Goal: Task Accomplishment & Management: Use online tool/utility

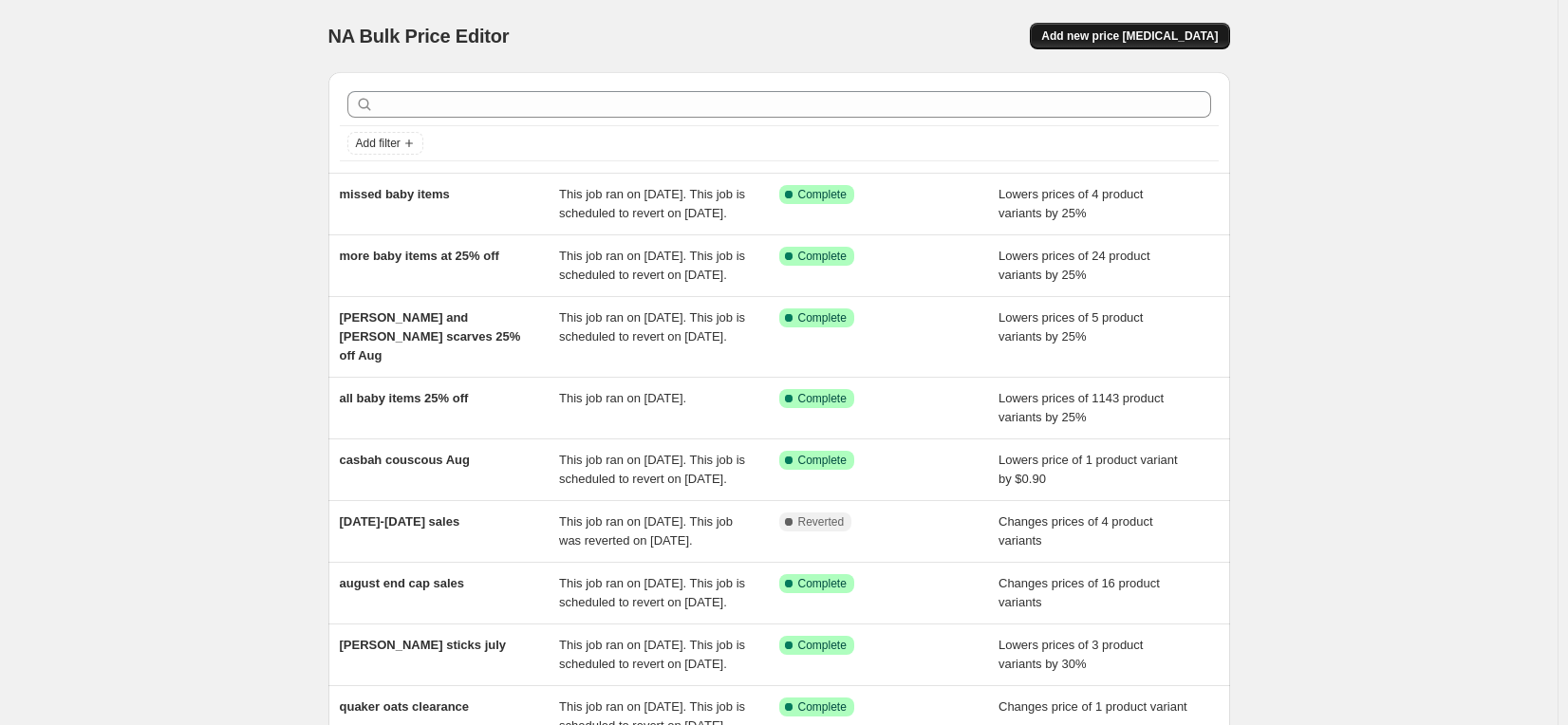
click at [1110, 34] on span "Add new price [MEDICAL_DATA]" at bounding box center [1129, 36] width 177 height 16
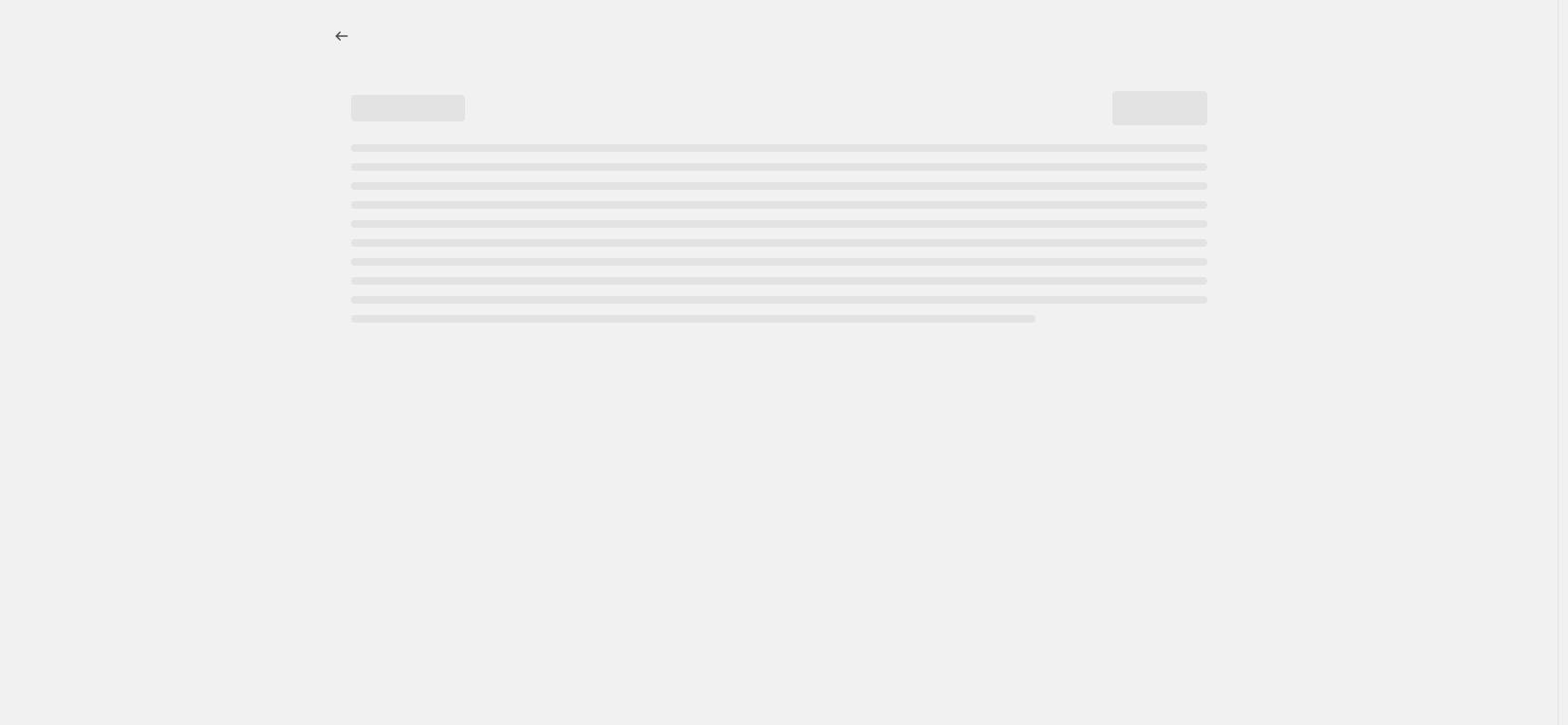
select select "percentage"
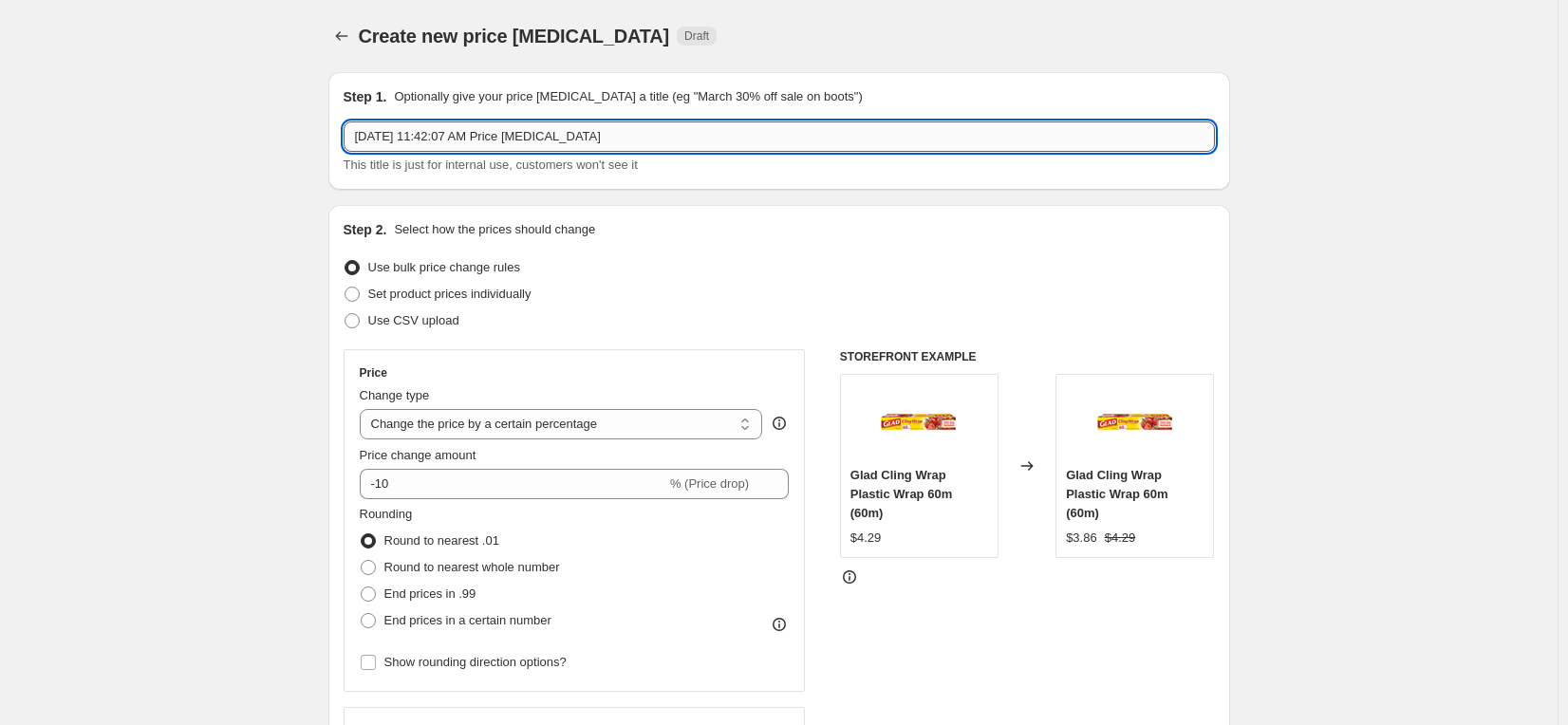
click at [654, 126] on input "[DATE] 11:42:07 AM Price [MEDICAL_DATA]" at bounding box center [779, 136] width 871 height 30
drag, startPoint x: 670, startPoint y: 135, endPoint x: 239, endPoint y: 124, distance: 431.1
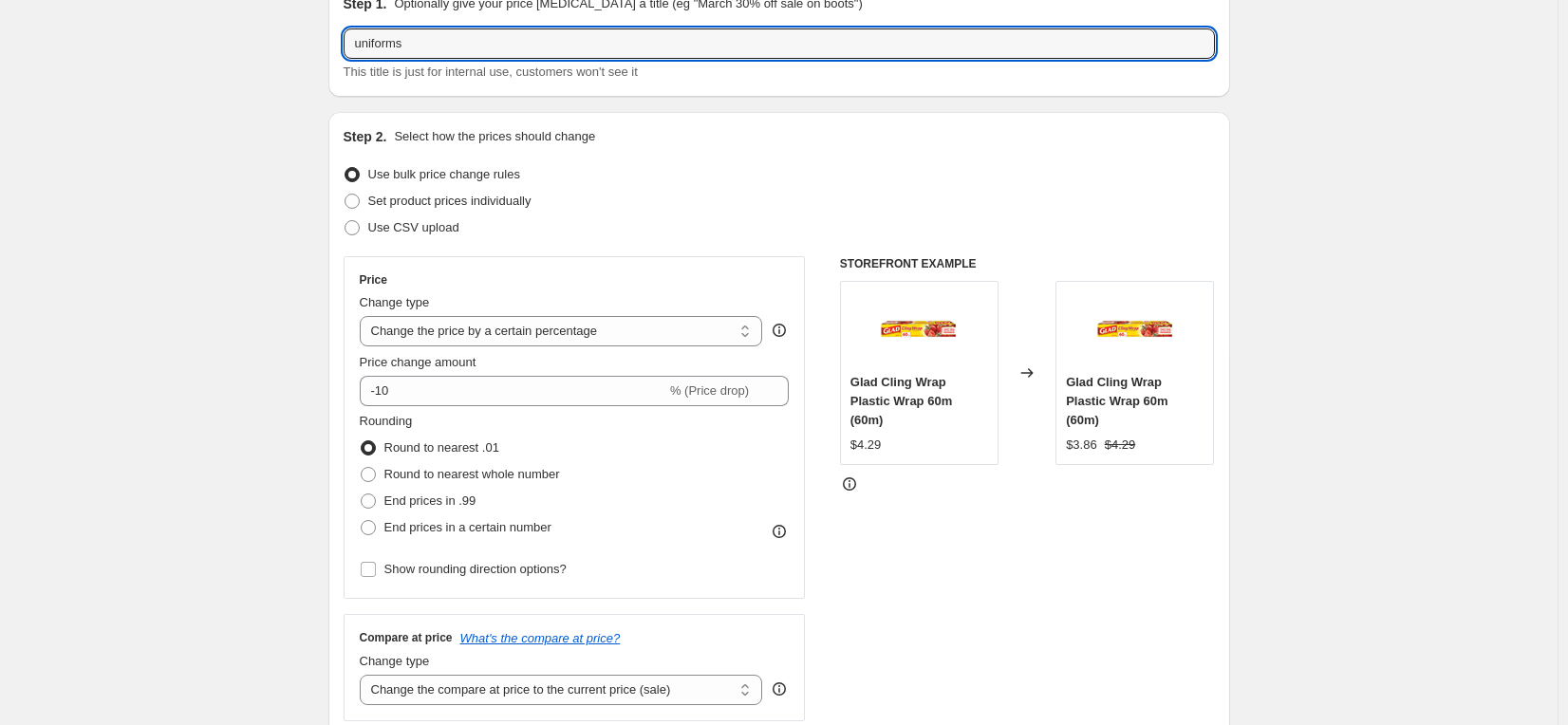
scroll to position [95, 0]
type input "uniforms"
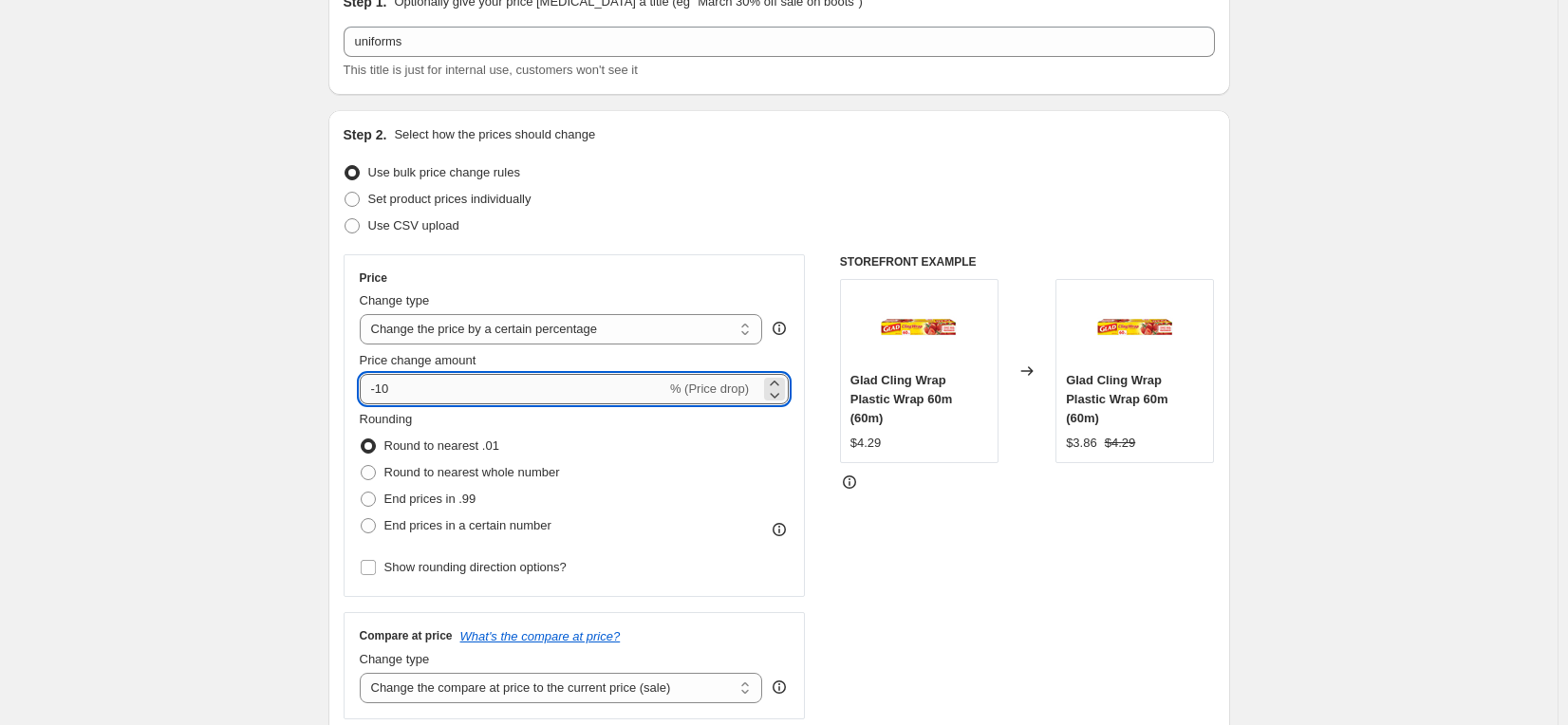
drag, startPoint x: 414, startPoint y: 376, endPoint x: 388, endPoint y: 388, distance: 28.6
click at [382, 388] on input "-10" at bounding box center [513, 388] width 307 height 30
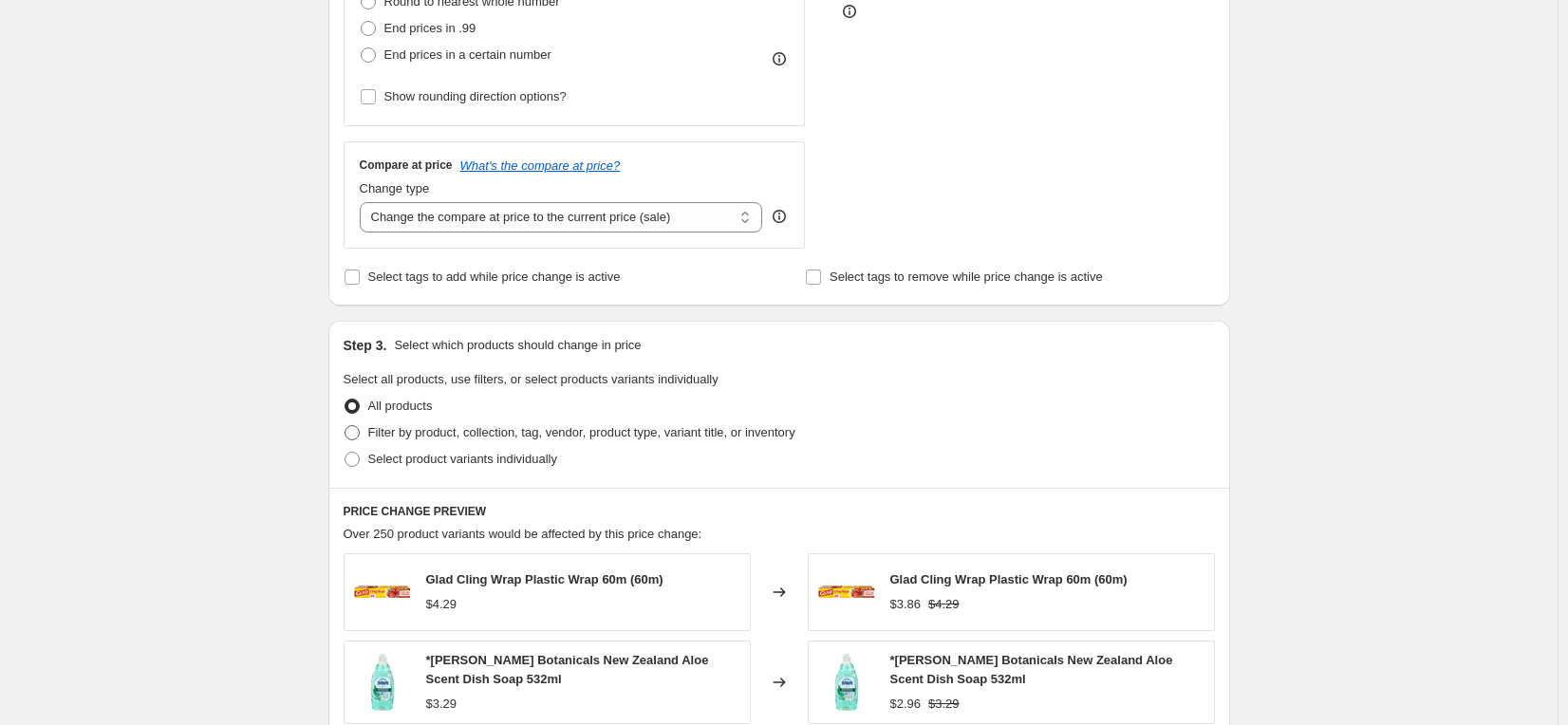
scroll to position [601, 0]
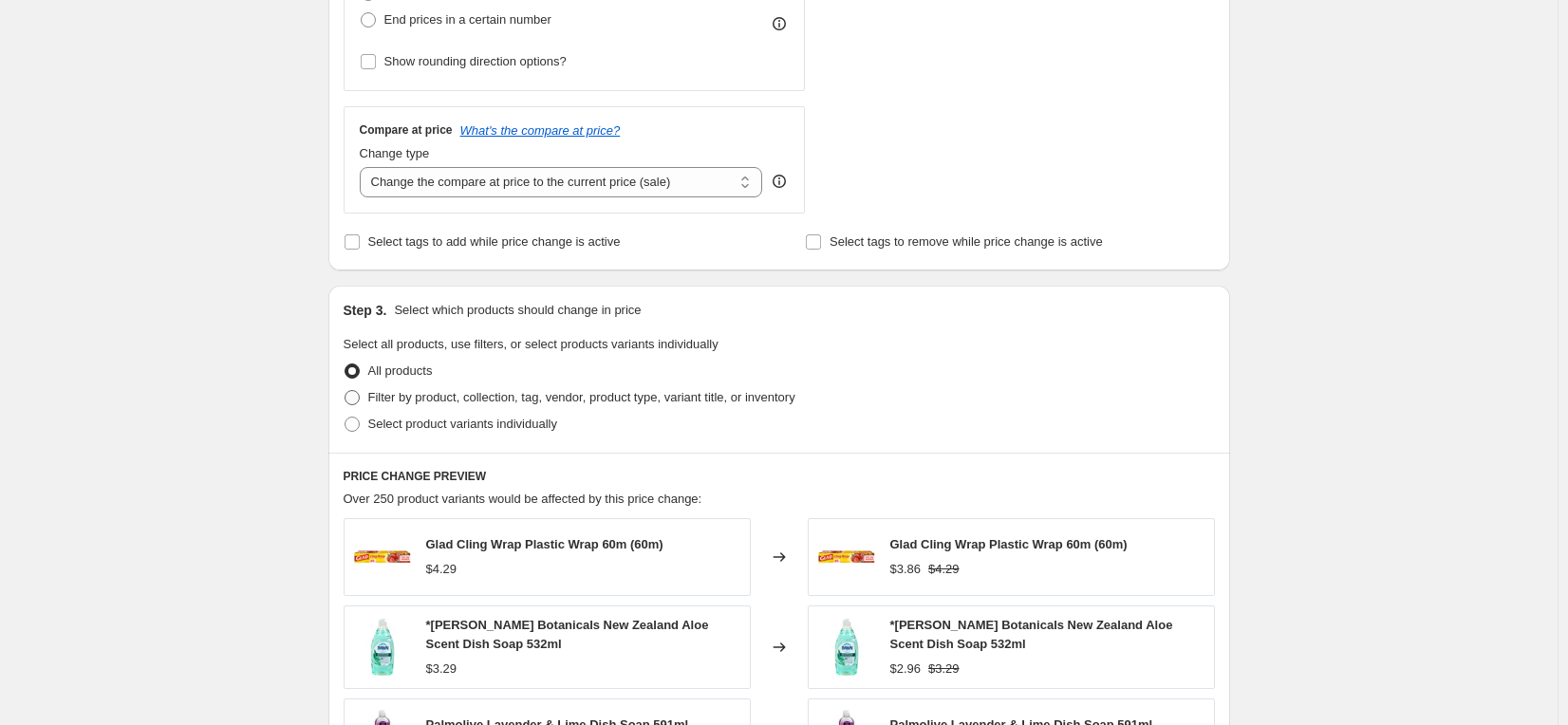
type input "-25"
click at [358, 399] on span at bounding box center [352, 398] width 16 height 16
click at [345, 391] on input "Filter by product, collection, tag, vendor, product type, variant title, or inv…" at bounding box center [344, 390] width 1 height 1
radio input "true"
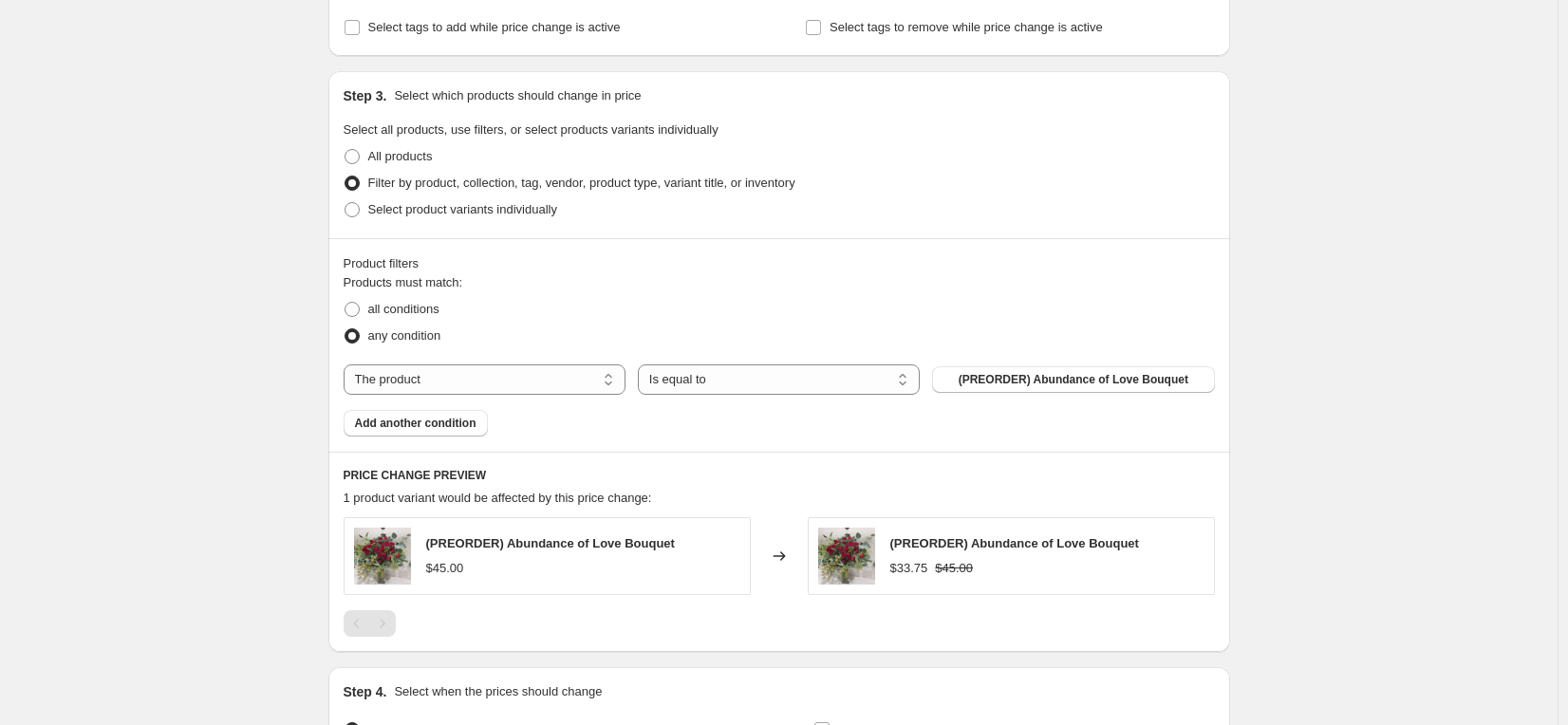
scroll to position [823, 0]
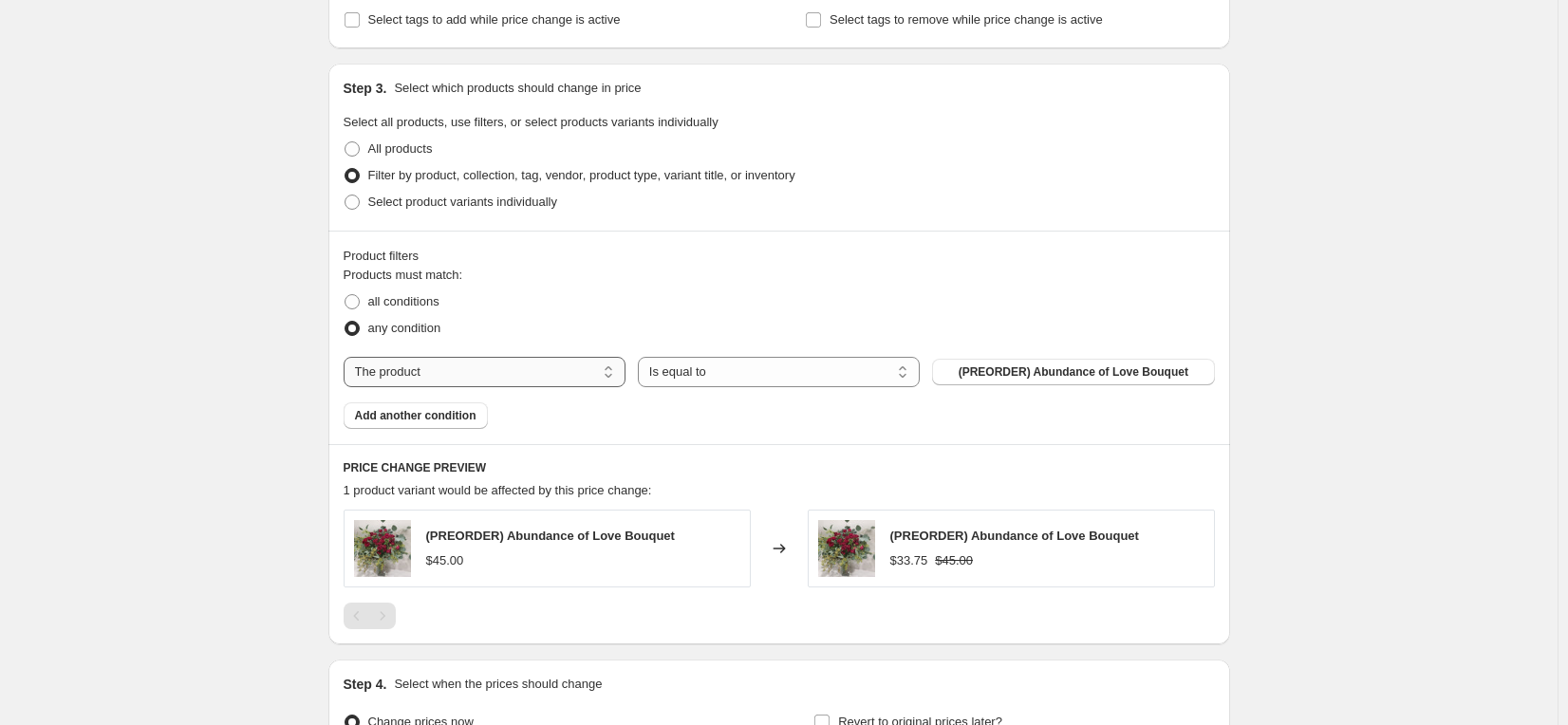
click at [613, 378] on select "The product The product's collection The product's tag The product's vendor The…" at bounding box center [484, 372] width 281 height 30
select select "tag"
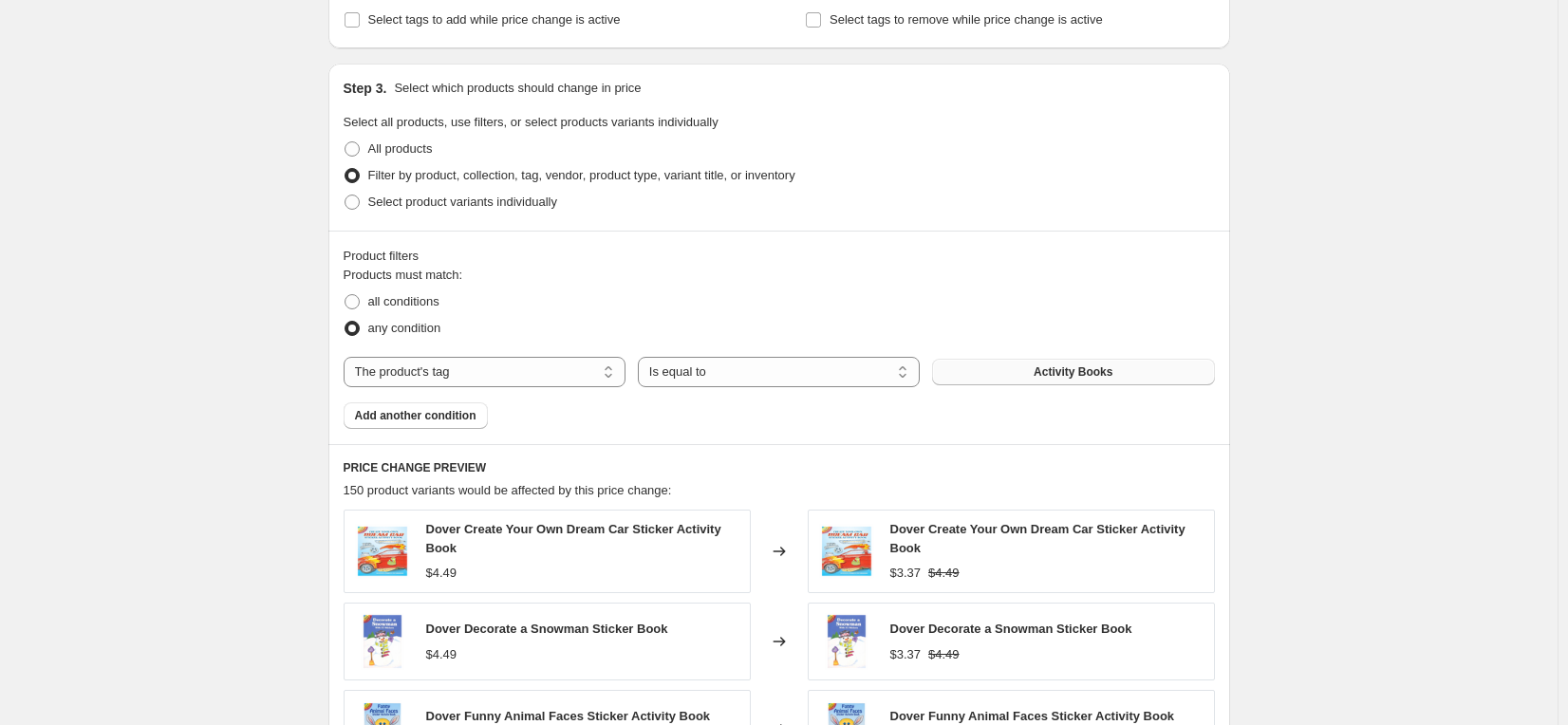
click at [1016, 371] on button "Activity Books" at bounding box center [1072, 372] width 281 height 26
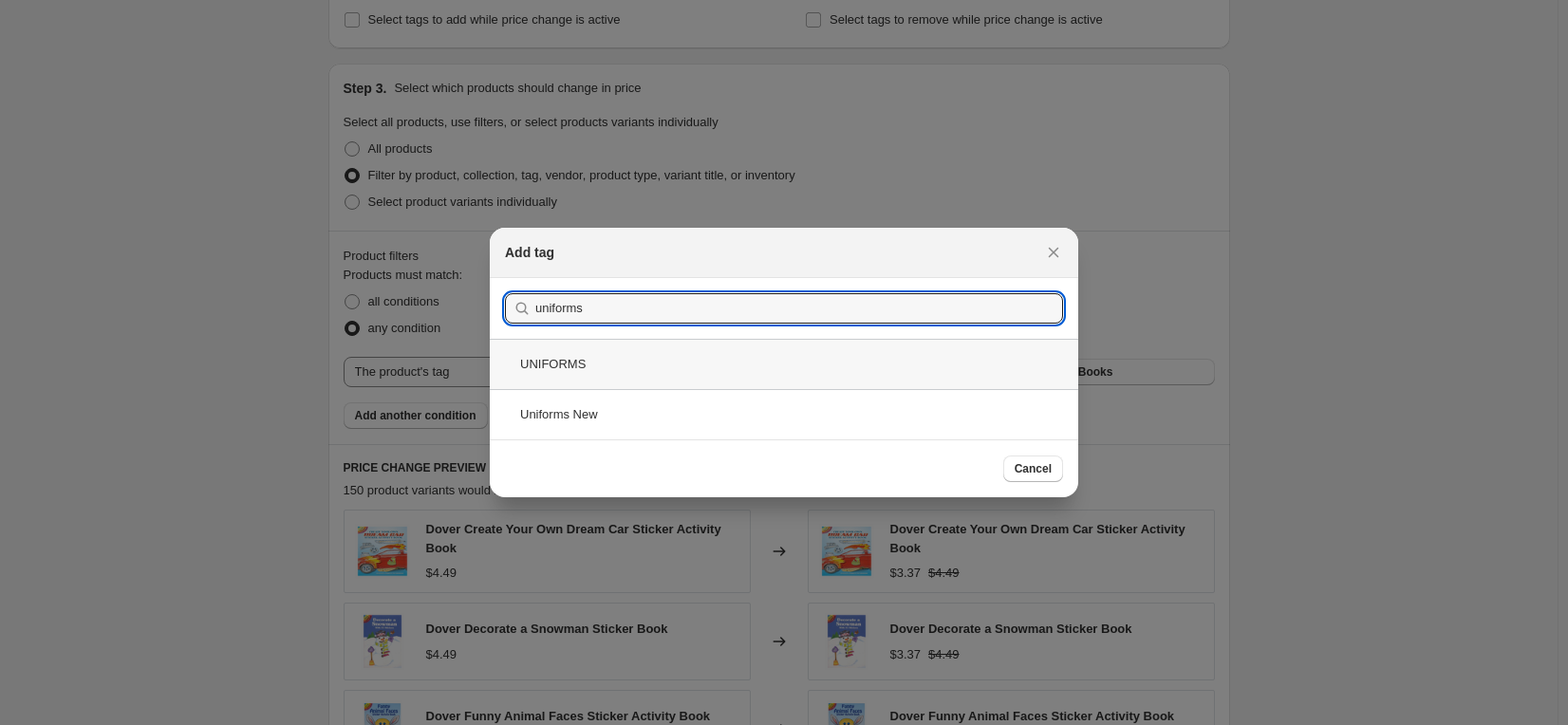
type input "uniforms"
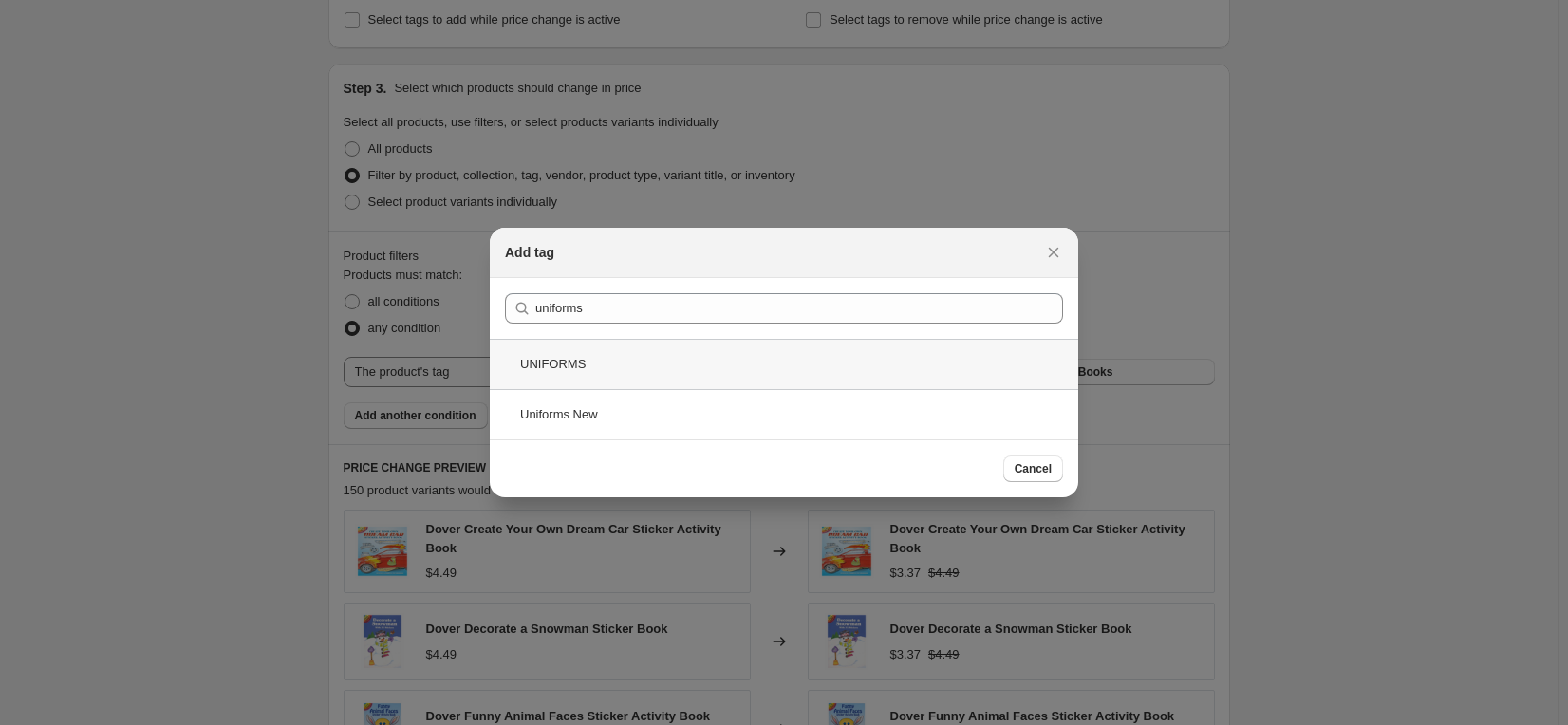
click at [710, 363] on div "UNIFORMS" at bounding box center [784, 364] width 588 height 50
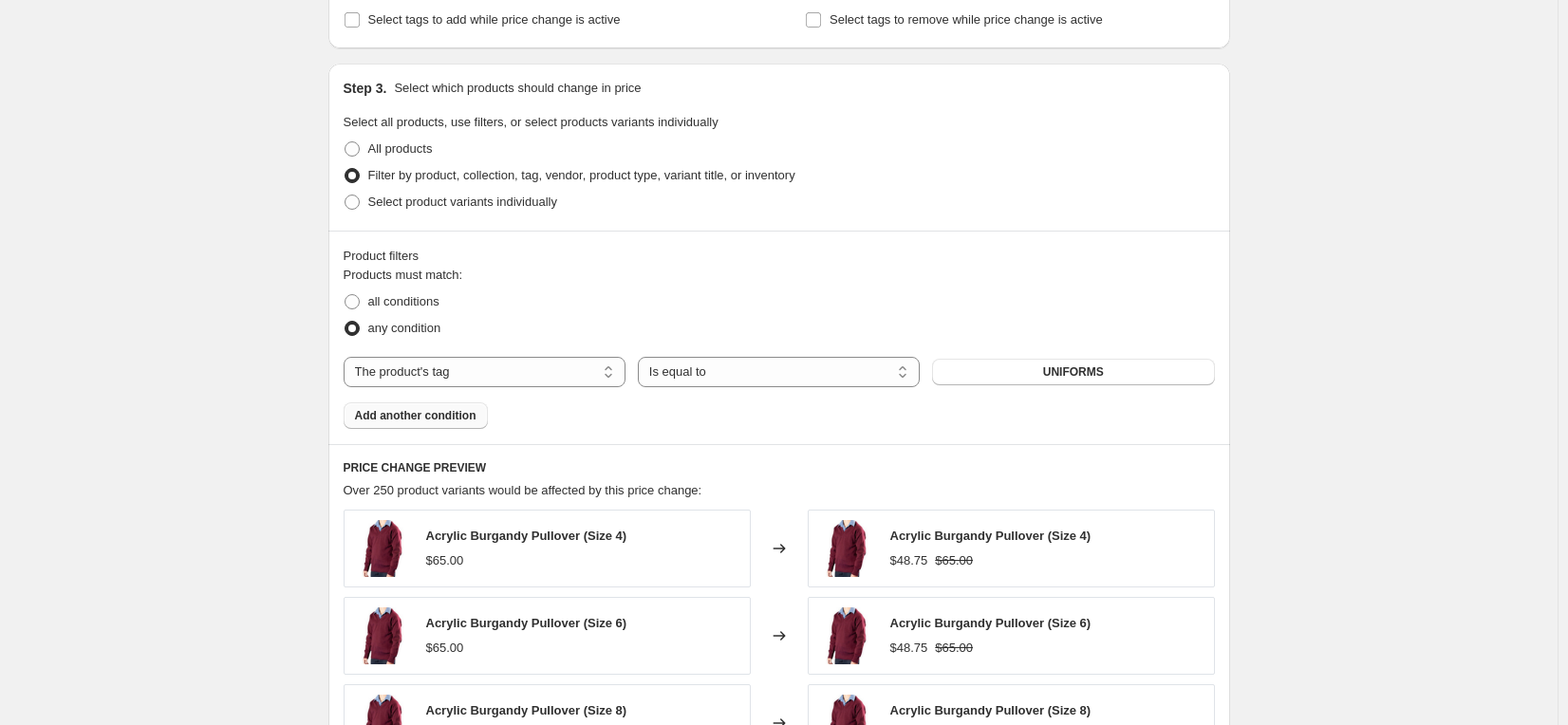
click at [452, 406] on button "Add another condition" at bounding box center [415, 415] width 145 height 26
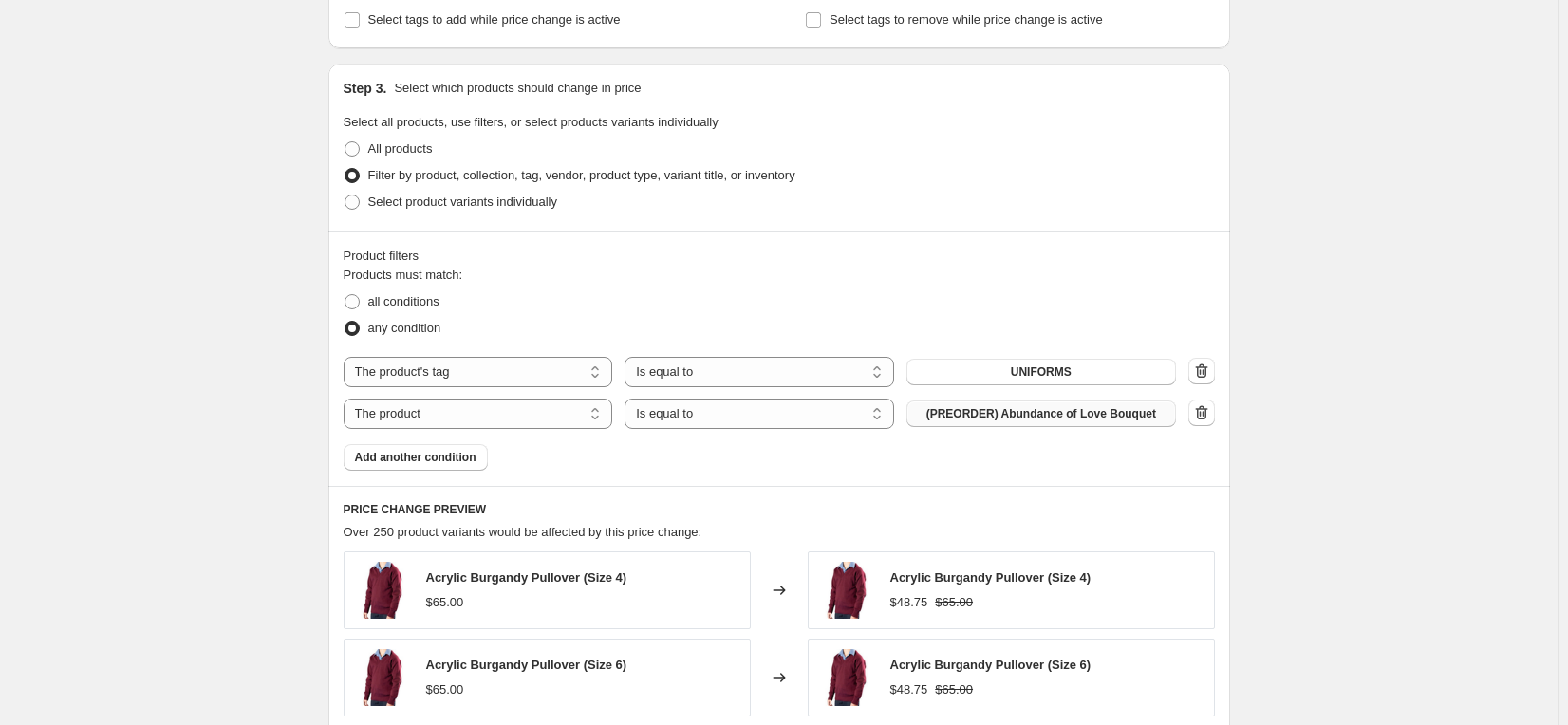
click at [1045, 412] on span "(PREORDER) Abundance of Love Bouquet" at bounding box center [1041, 414] width 230 height 16
click at [596, 413] on select "The product The product's collection The product's tag The product's vendor The…" at bounding box center [478, 413] width 270 height 30
select select "tag"
click at [1039, 416] on span "Activity Books" at bounding box center [1040, 414] width 79 height 16
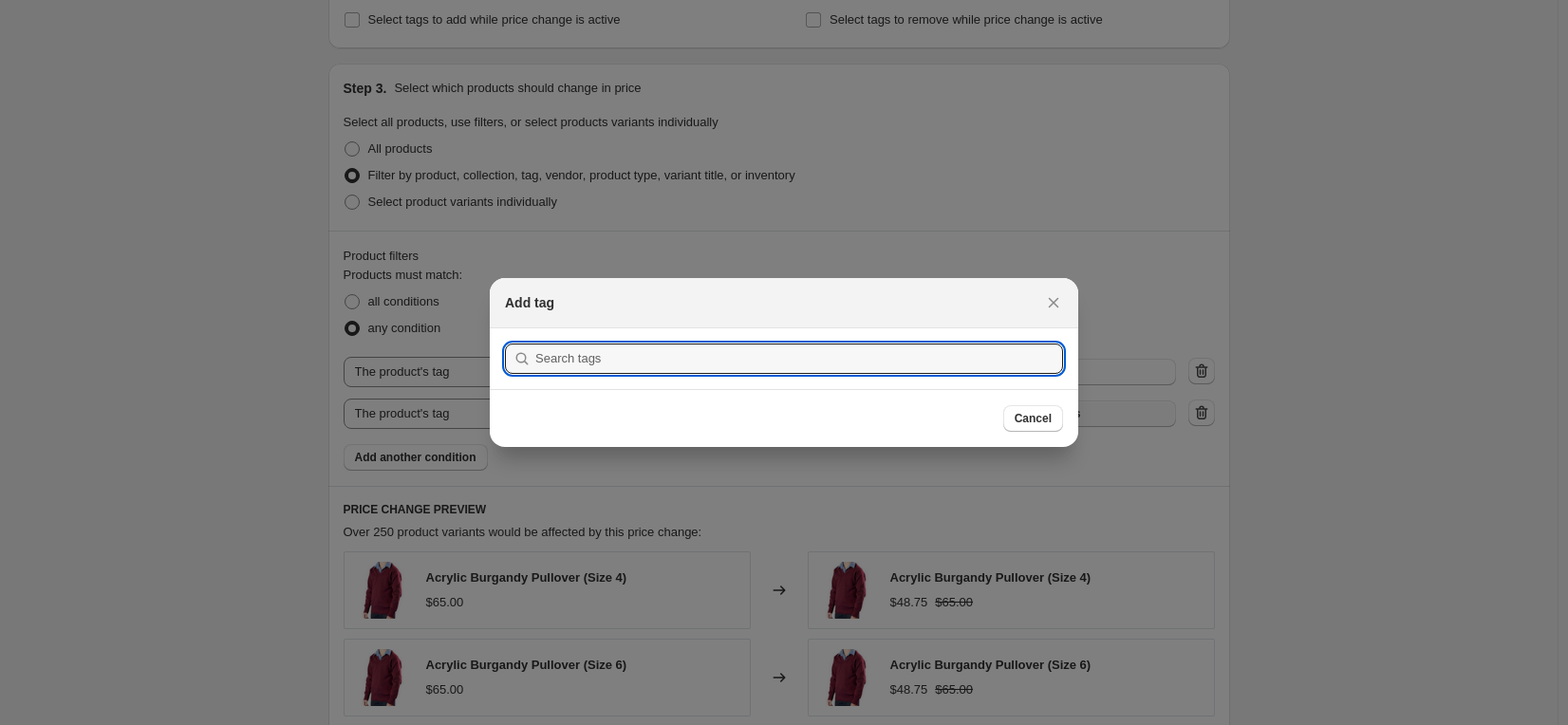
scroll to position [0, 0]
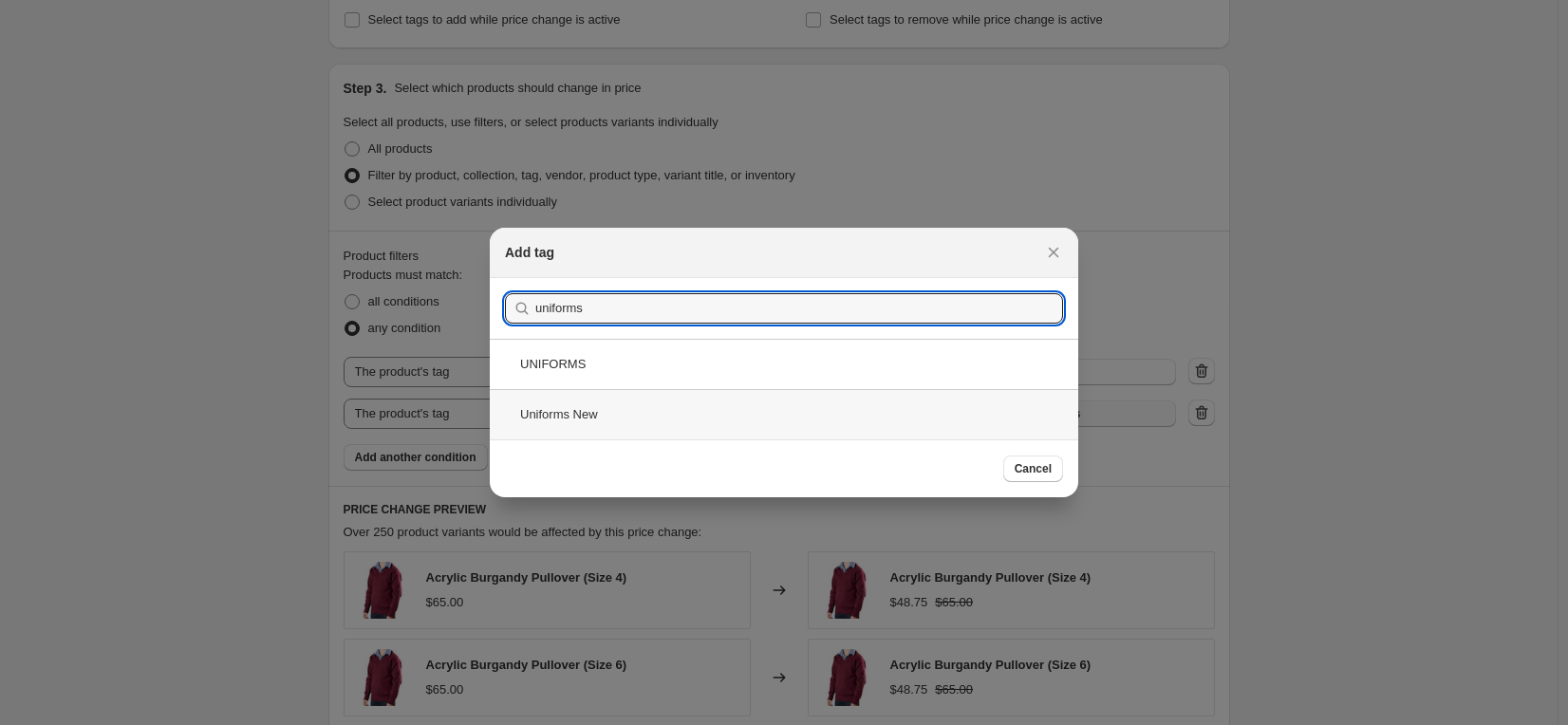
type input "uniforms"
click at [731, 422] on div "Uniforms New" at bounding box center [784, 414] width 588 height 50
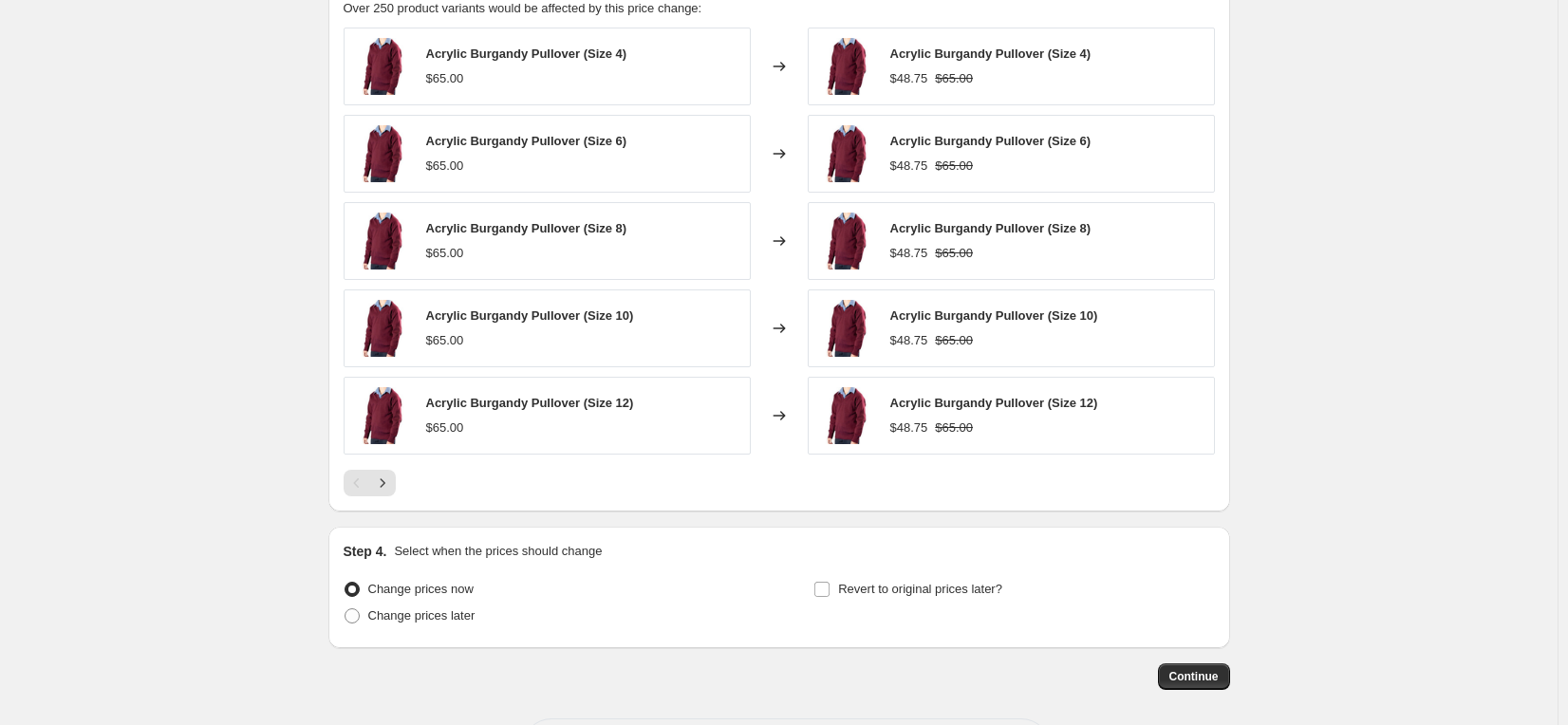
scroll to position [1393, 0]
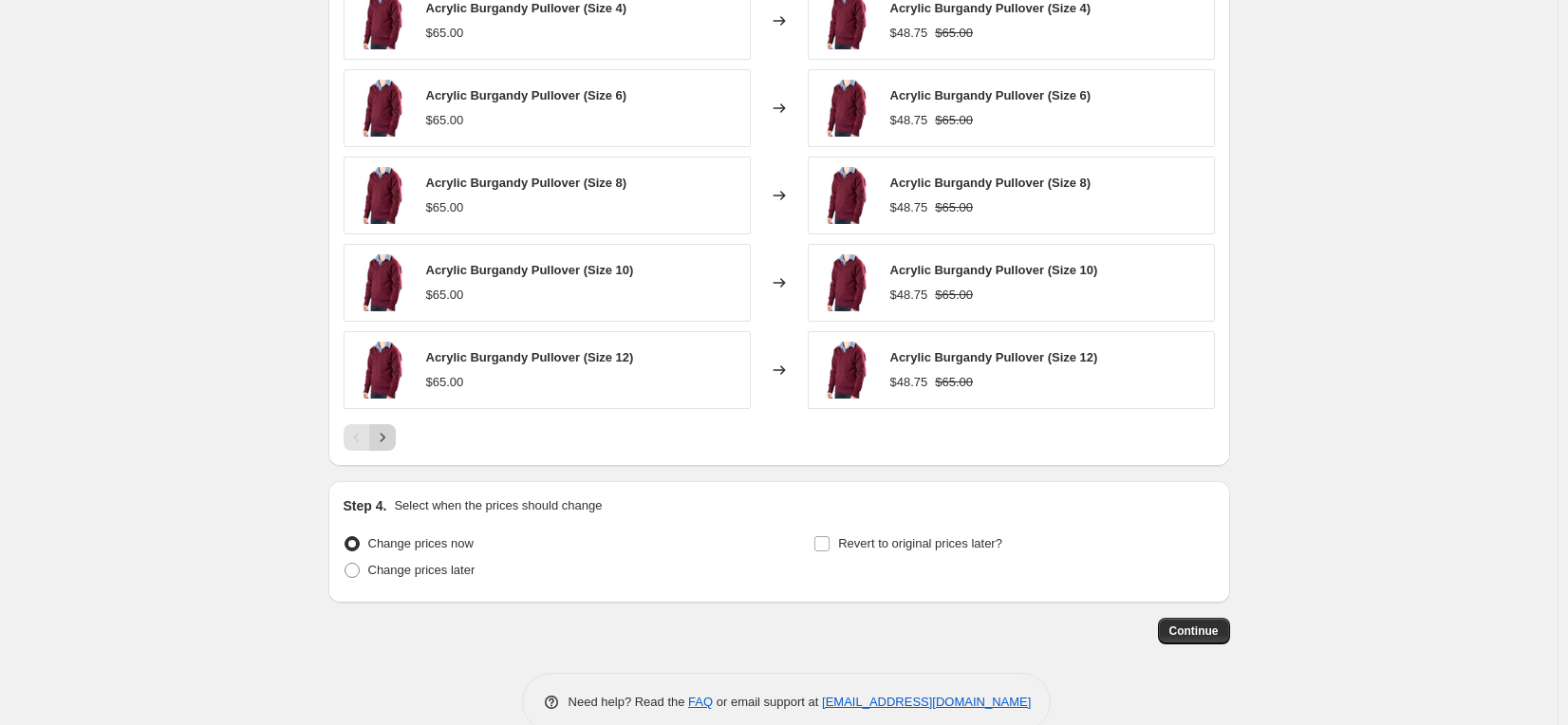
click at [388, 433] on icon "Next" at bounding box center [382, 438] width 19 height 19
click at [1198, 627] on span "Continue" at bounding box center [1193, 632] width 49 height 16
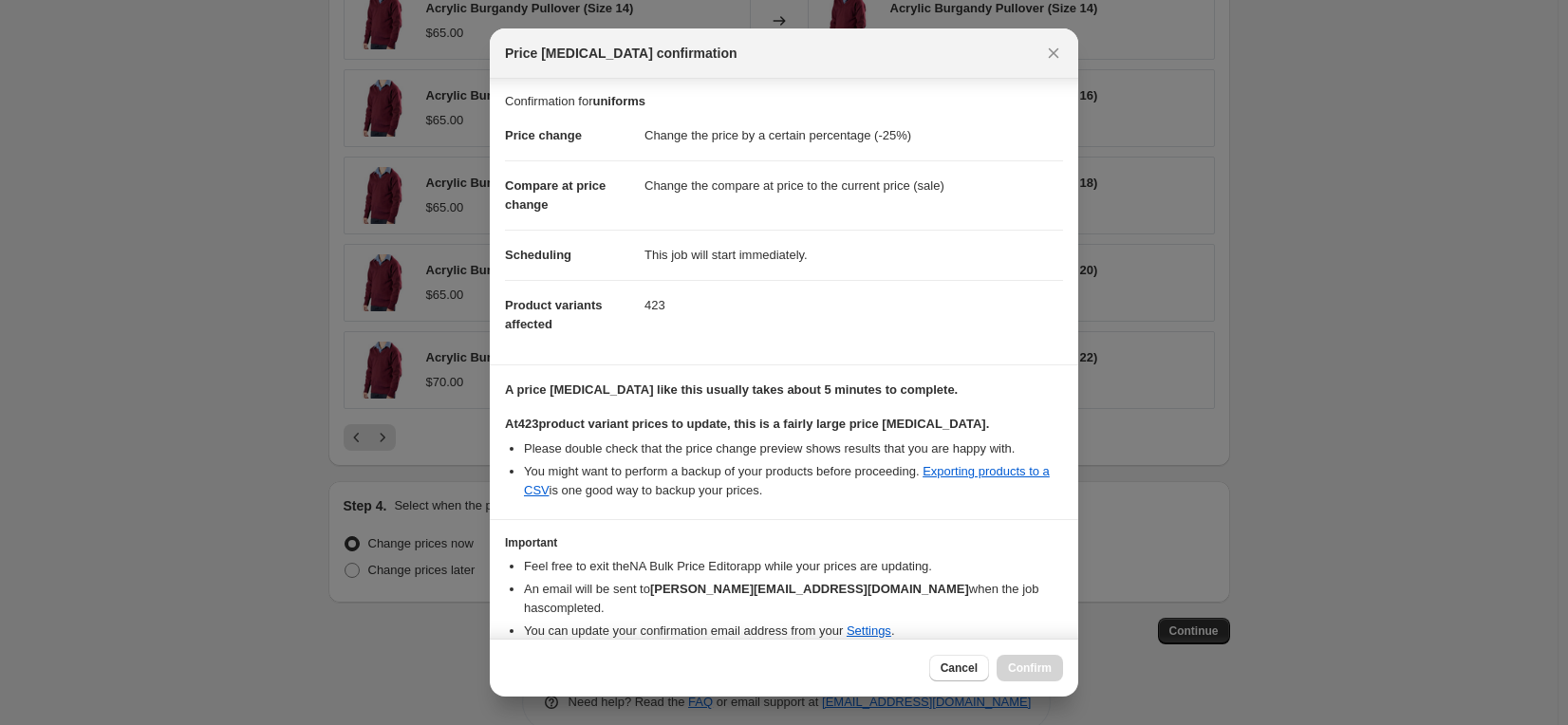
scroll to position [0, 0]
drag, startPoint x: 825, startPoint y: 46, endPoint x: 882, endPoint y: 29, distance: 59.5
click at [882, 29] on div "Price [MEDICAL_DATA] confirmation" at bounding box center [784, 53] width 588 height 50
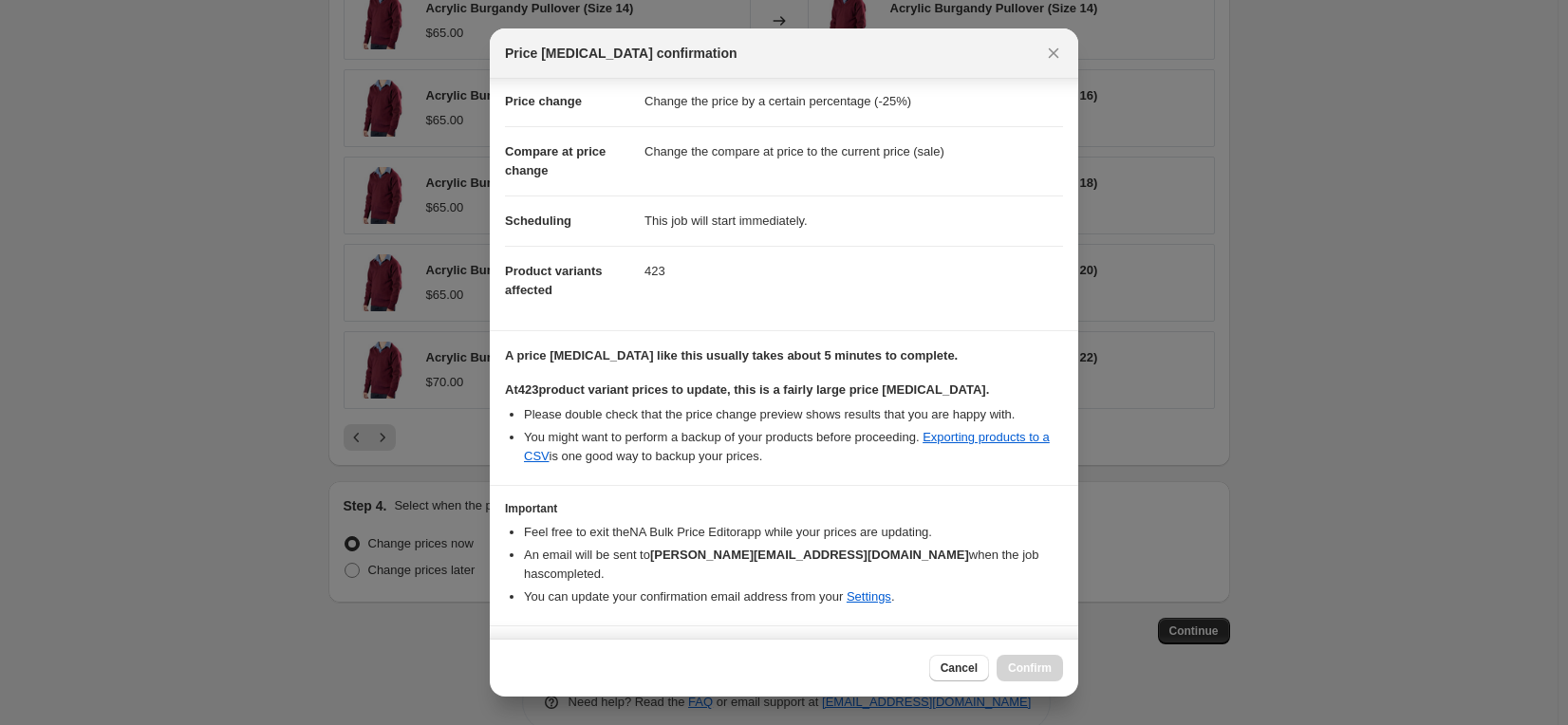
scroll to position [62, 0]
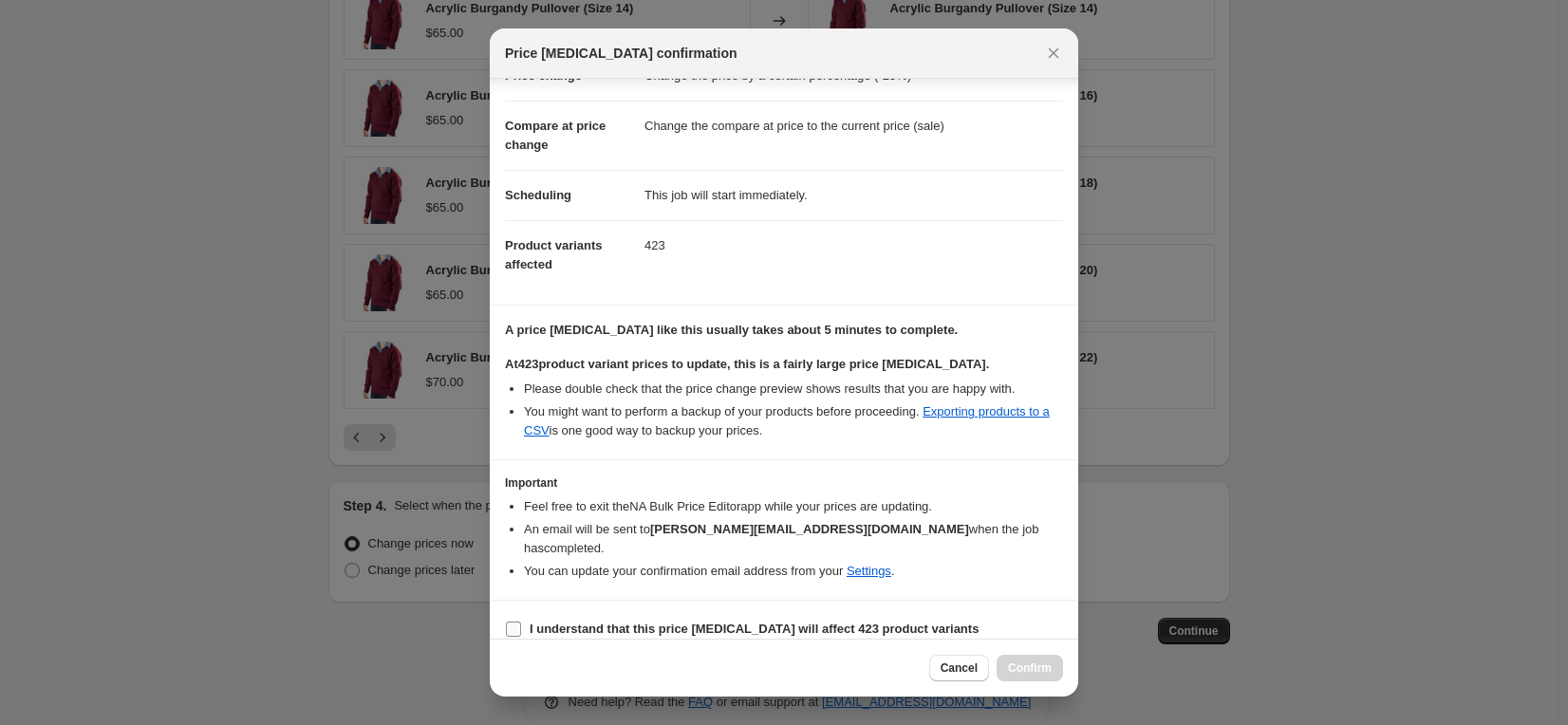
click at [509, 622] on input "I understand that this price [MEDICAL_DATA] will affect 423 product variants" at bounding box center [513, 630] width 16 height 16
checkbox input "true"
click at [1047, 668] on span "Confirm" at bounding box center [1029, 669] width 44 height 16
type input "uniforms"
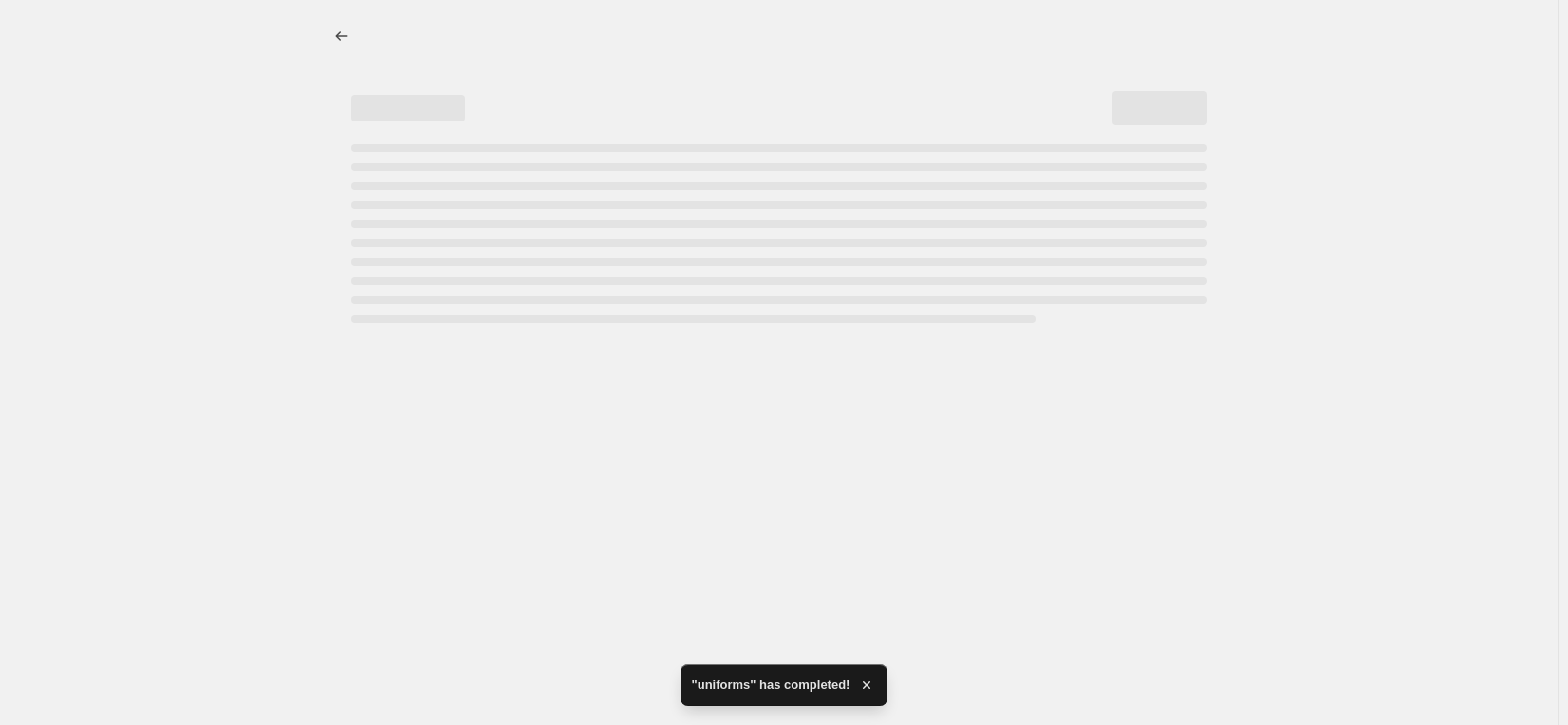
select select "percentage"
select select "tag"
